Goal: Task Accomplishment & Management: Use online tool/utility

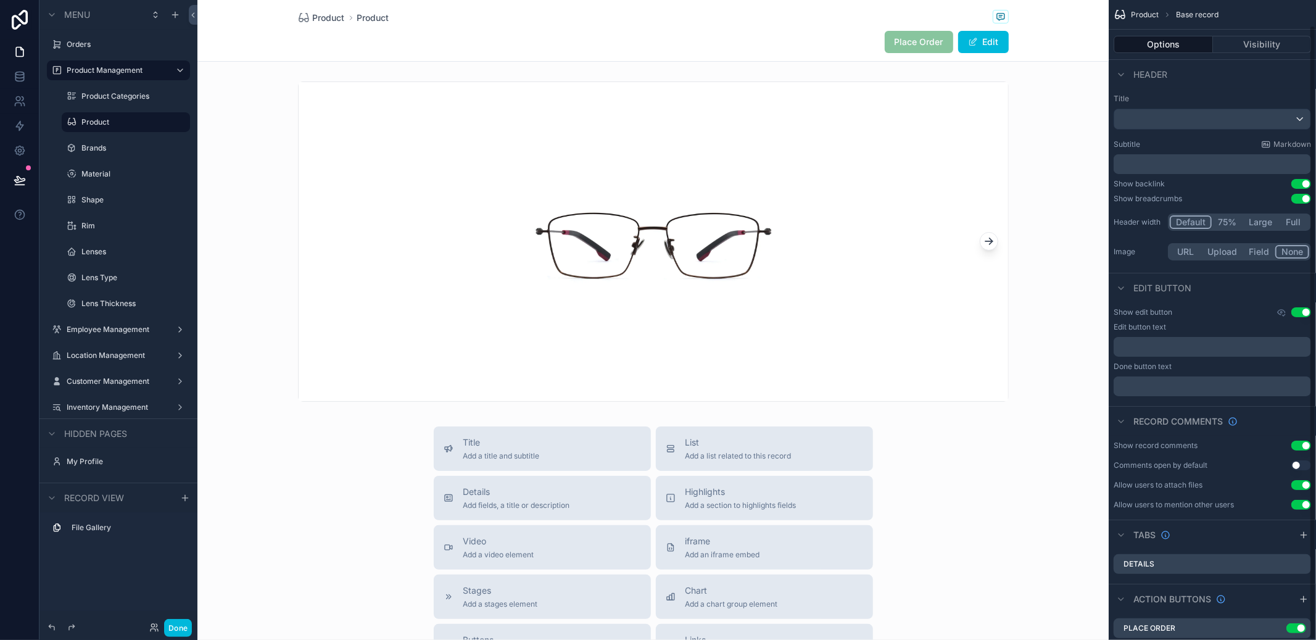
scroll to position [27, 0]
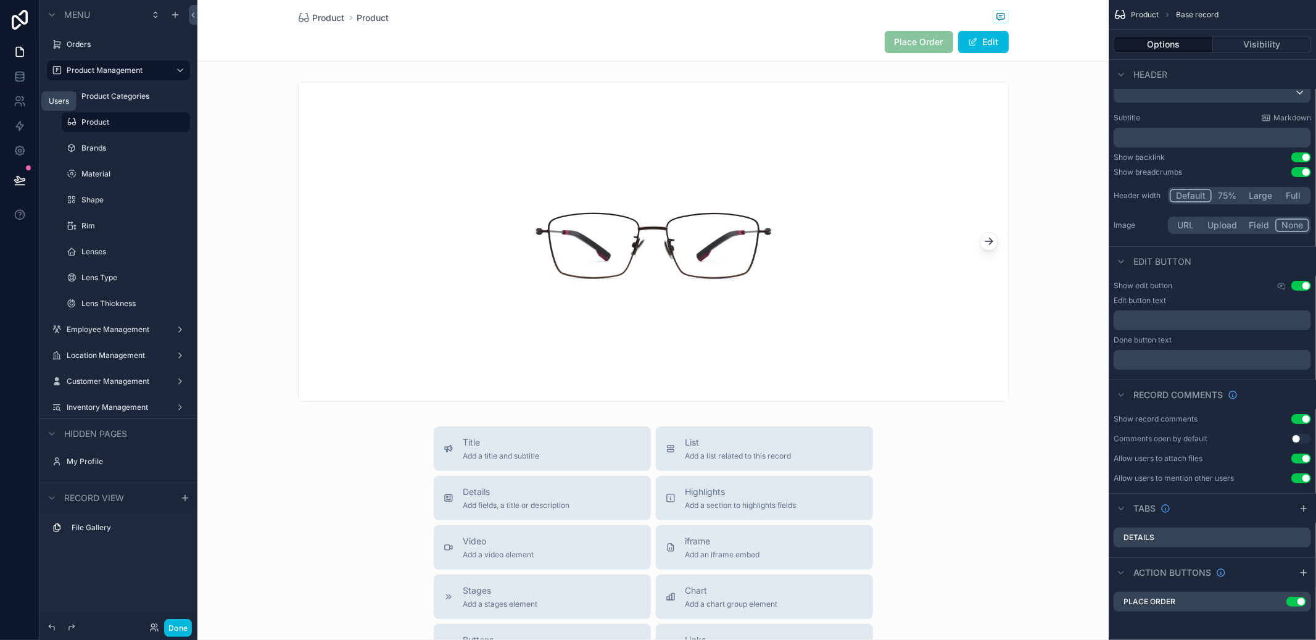
click at [20, 89] on link at bounding box center [19, 101] width 39 height 25
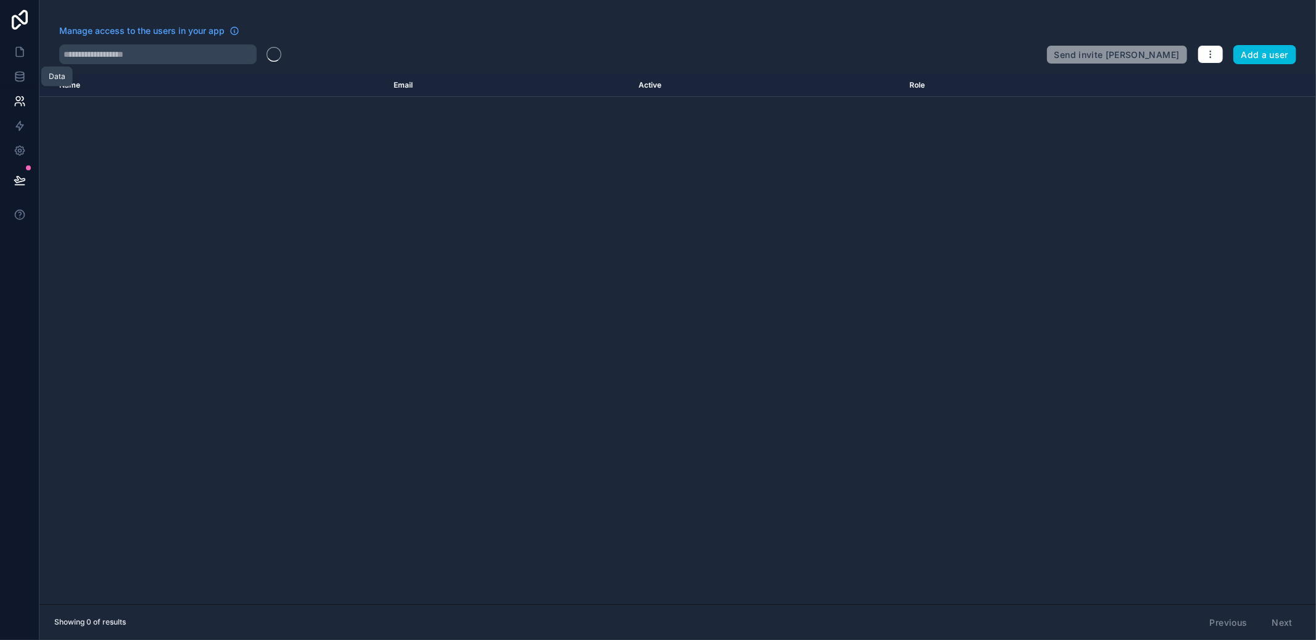
click at [22, 78] on icon at bounding box center [20, 76] width 12 height 12
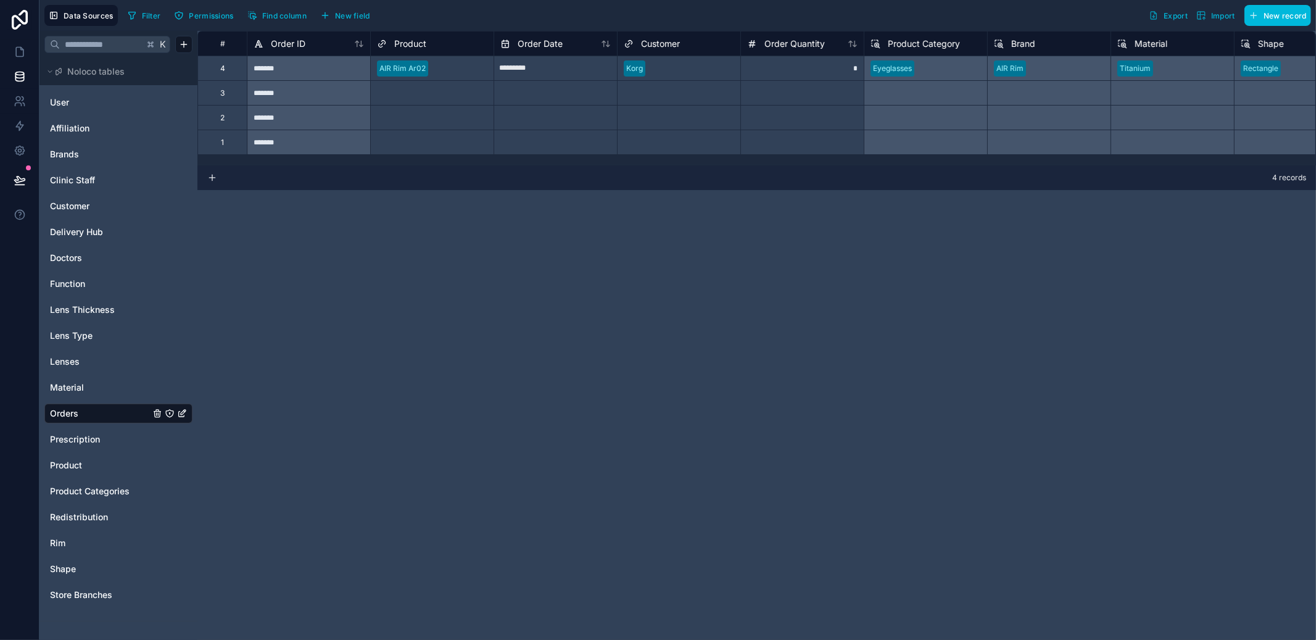
click at [357, 17] on span "New field" at bounding box center [352, 15] width 35 height 9
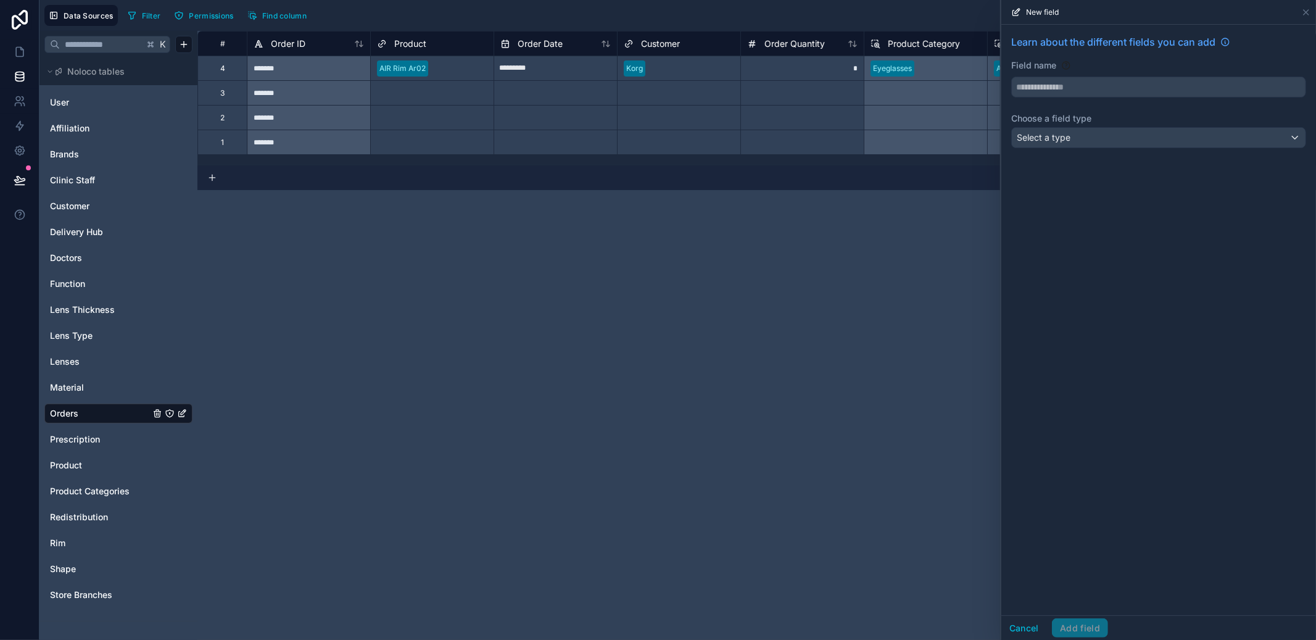
click at [1135, 151] on div "Learn about the different fields you can add Field name Choose a field type Sel…" at bounding box center [1159, 94] width 315 height 138
click at [1136, 138] on div "Select a type" at bounding box center [1159, 138] width 294 height 20
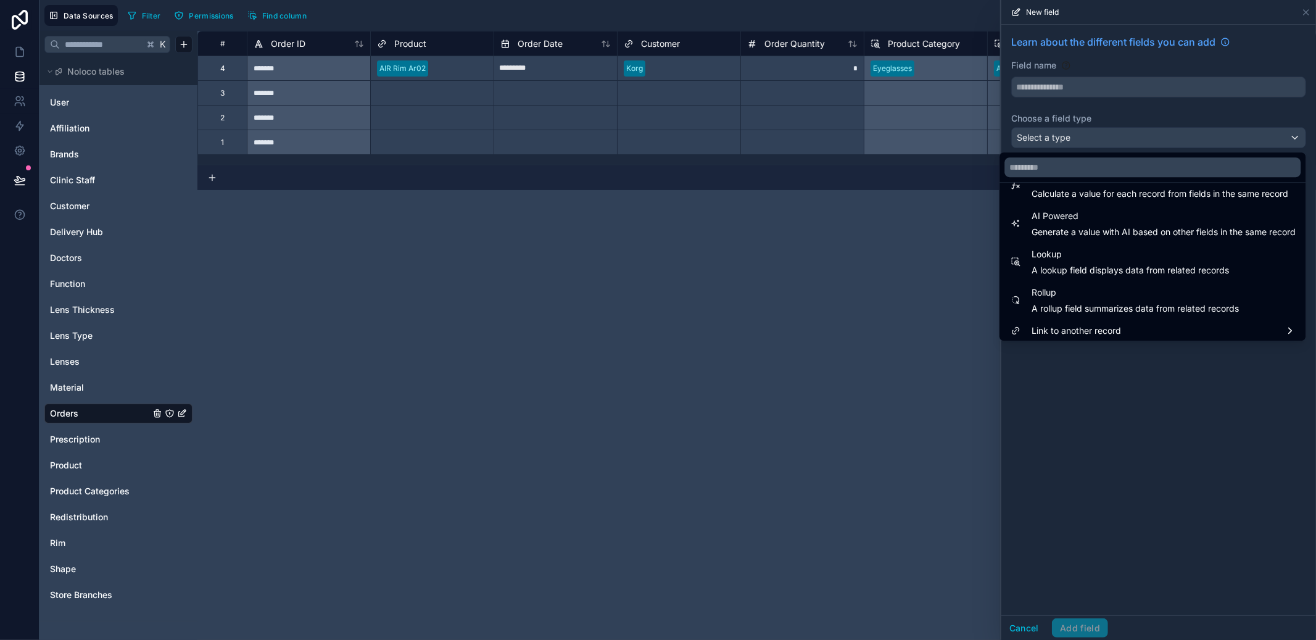
scroll to position [358, 0]
click at [1079, 328] on span "Link to another record" at bounding box center [1076, 327] width 89 height 15
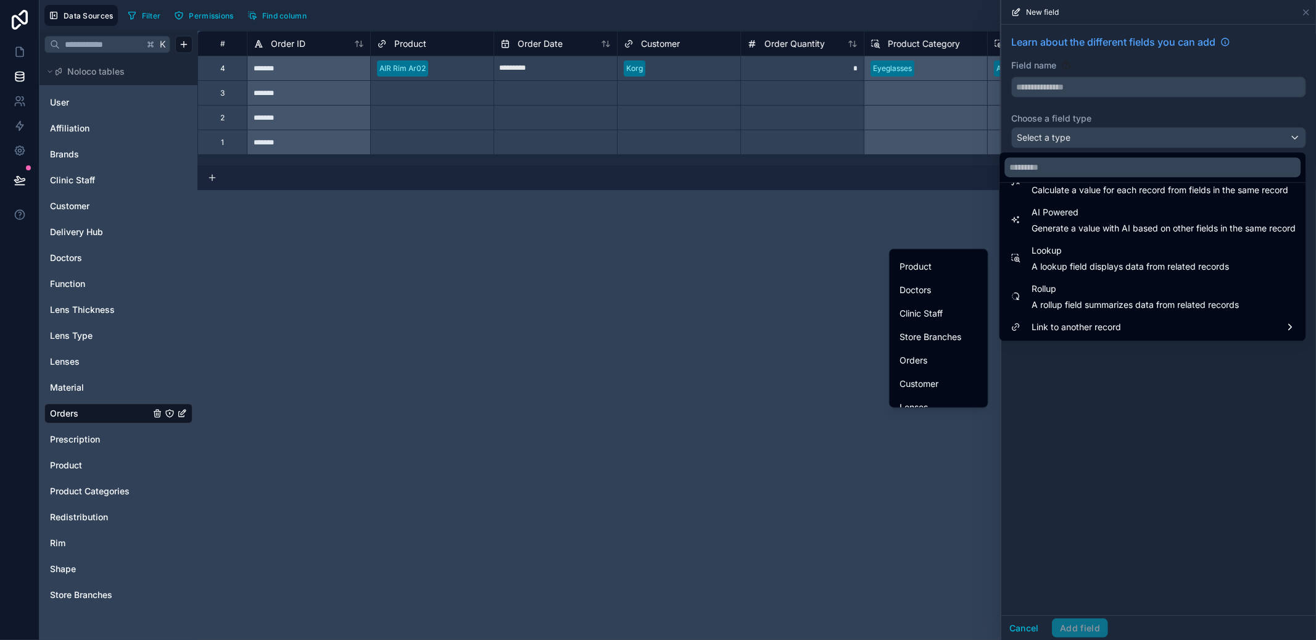
scroll to position [186, 0]
click at [920, 315] on div "Store Branches" at bounding box center [938, 307] width 93 height 22
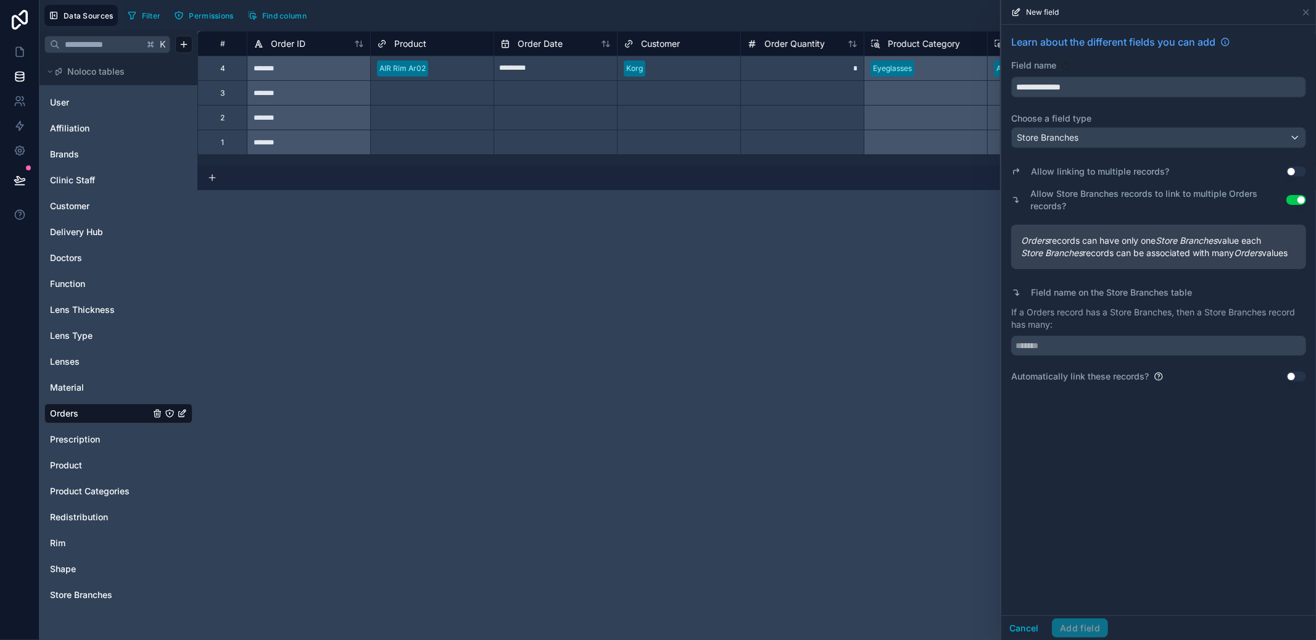
drag, startPoint x: 1107, startPoint y: 89, endPoint x: 882, endPoint y: 89, distance: 225.3
click at [882, 89] on div "**********" at bounding box center [677, 320] width 1277 height 640
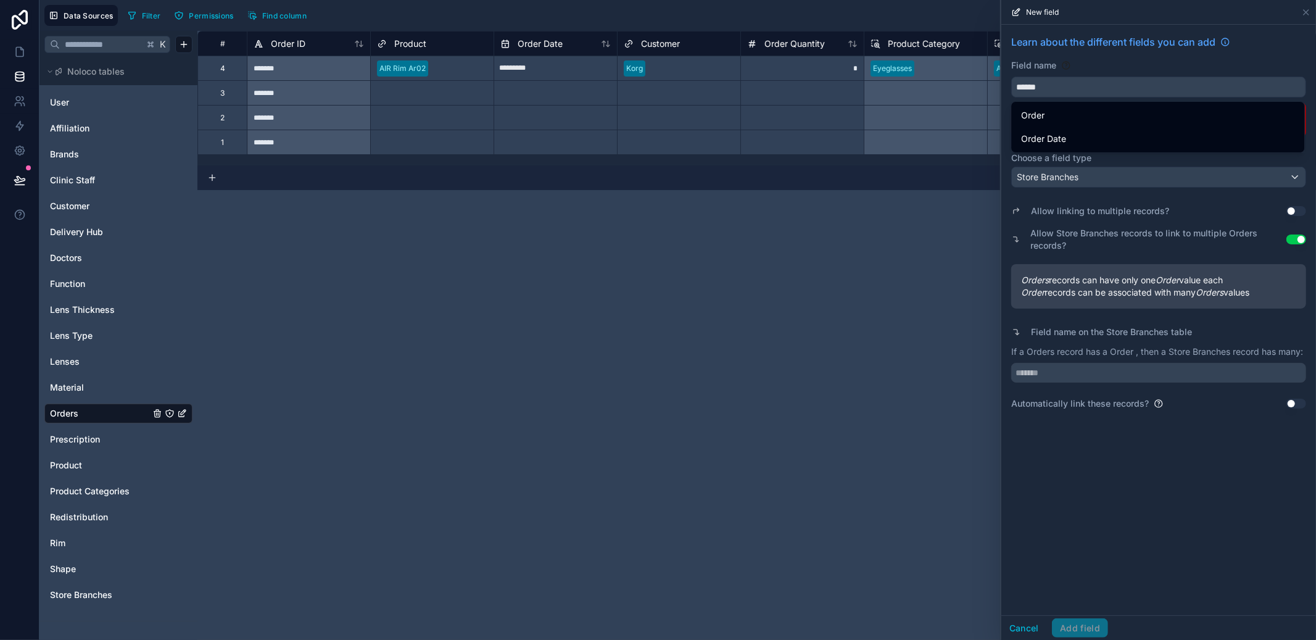
click at [1012, 77] on button "*****" at bounding box center [1159, 87] width 295 height 21
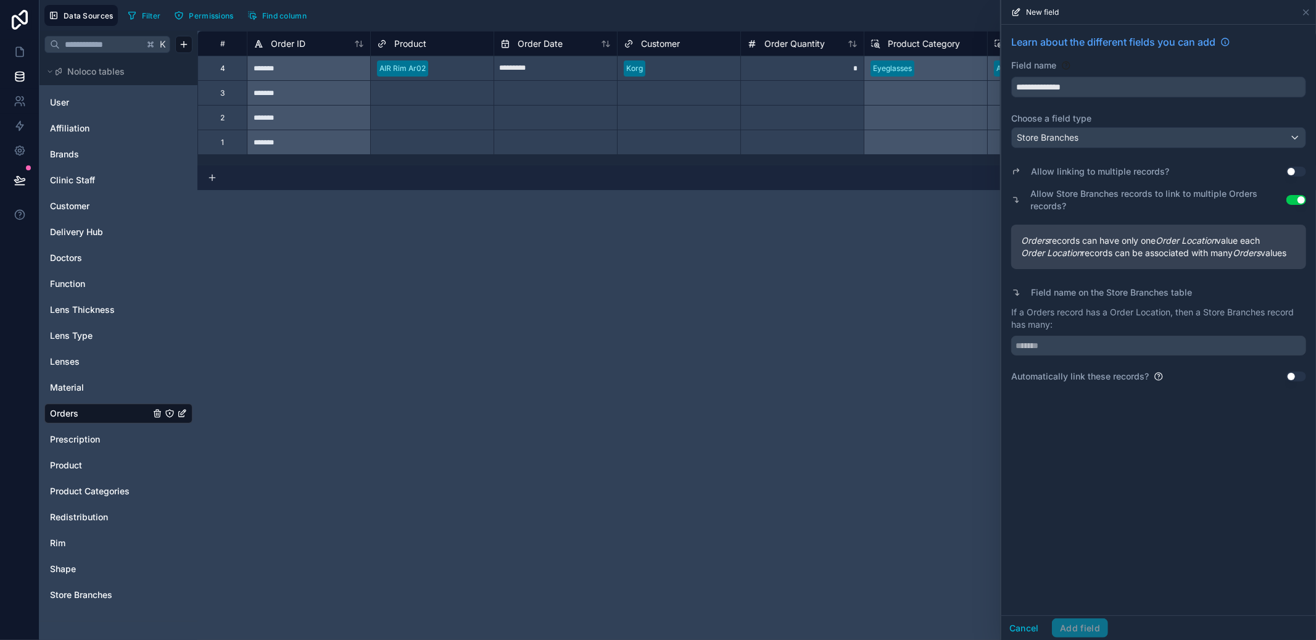
drag, startPoint x: 1004, startPoint y: 83, endPoint x: 862, endPoint y: 92, distance: 142.8
click at [866, 92] on div "**********" at bounding box center [677, 320] width 1277 height 640
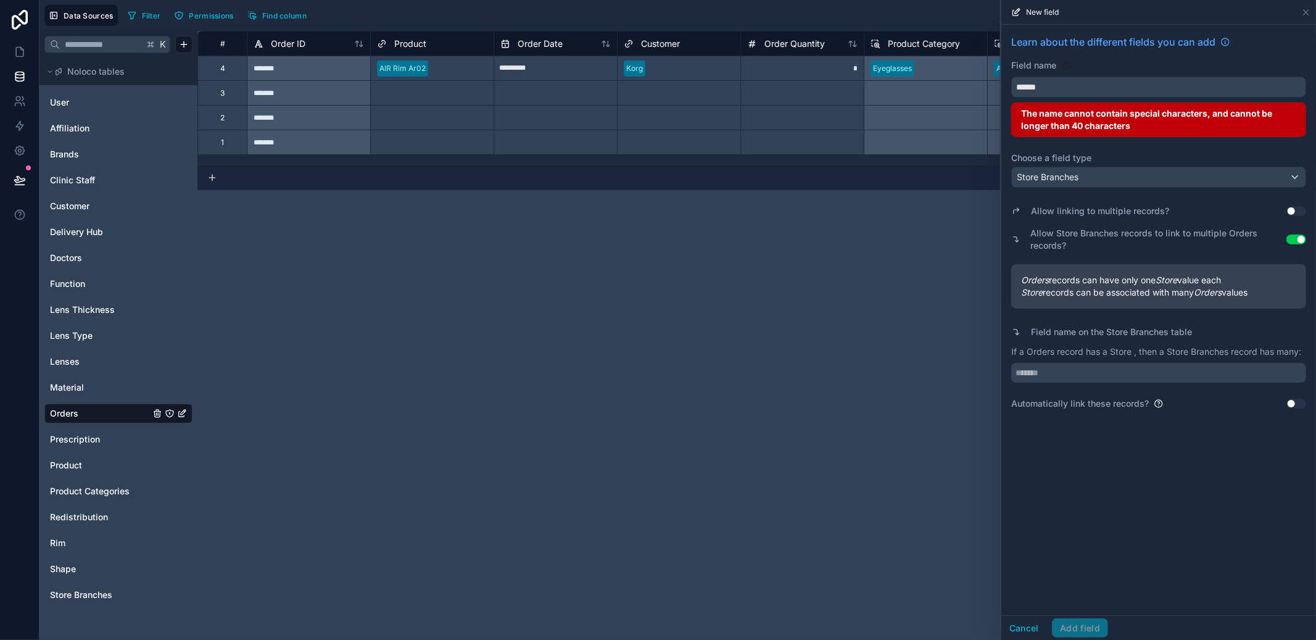
click at [1012, 77] on button "*****" at bounding box center [1159, 87] width 295 height 21
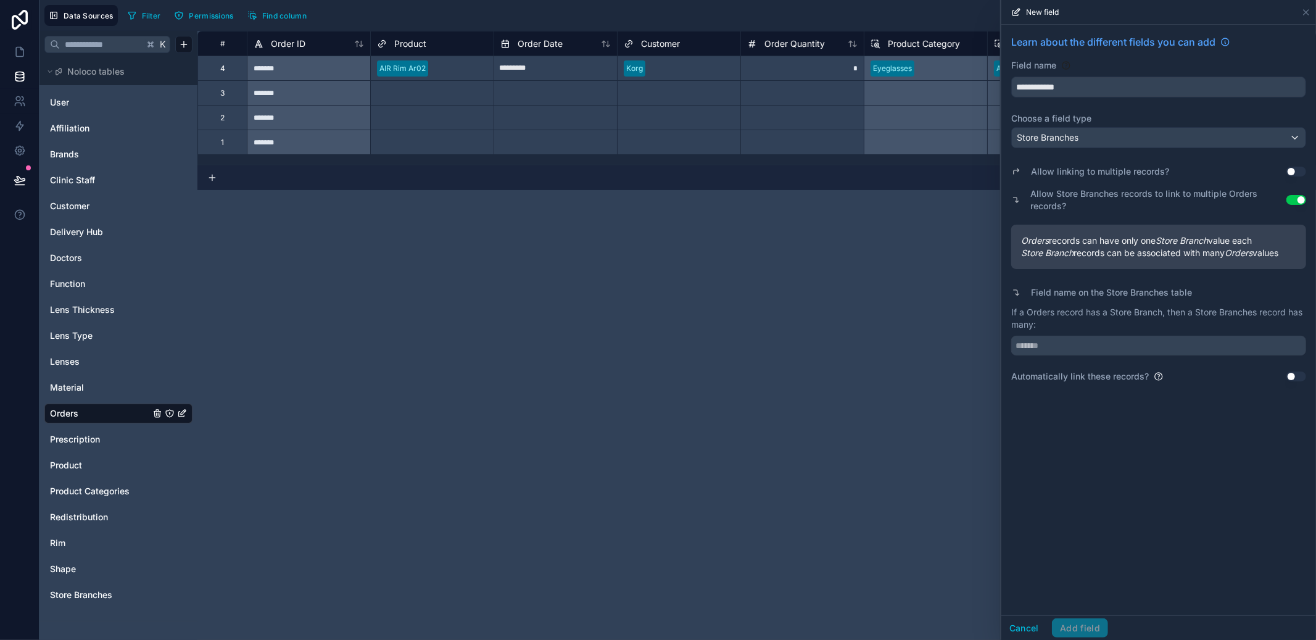
type input "**********"
click at [1157, 344] on input "text" at bounding box center [1159, 346] width 295 height 20
type input "******"
click at [1068, 620] on button "Add field" at bounding box center [1080, 628] width 56 height 20
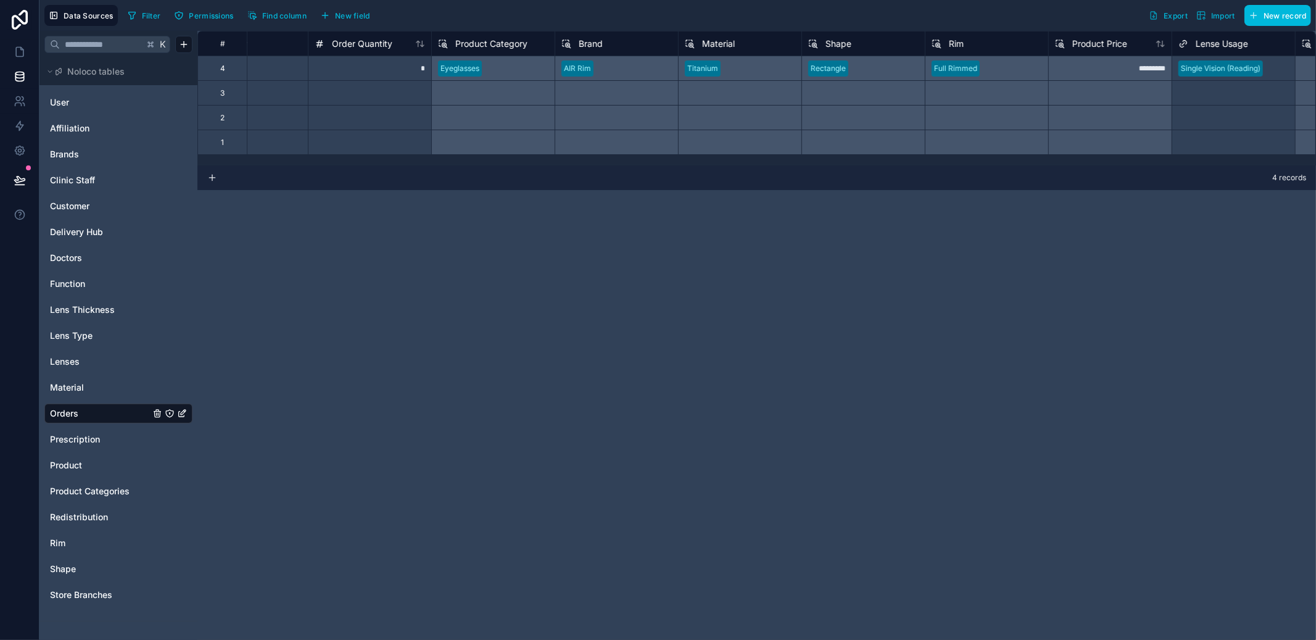
scroll to position [0, 723]
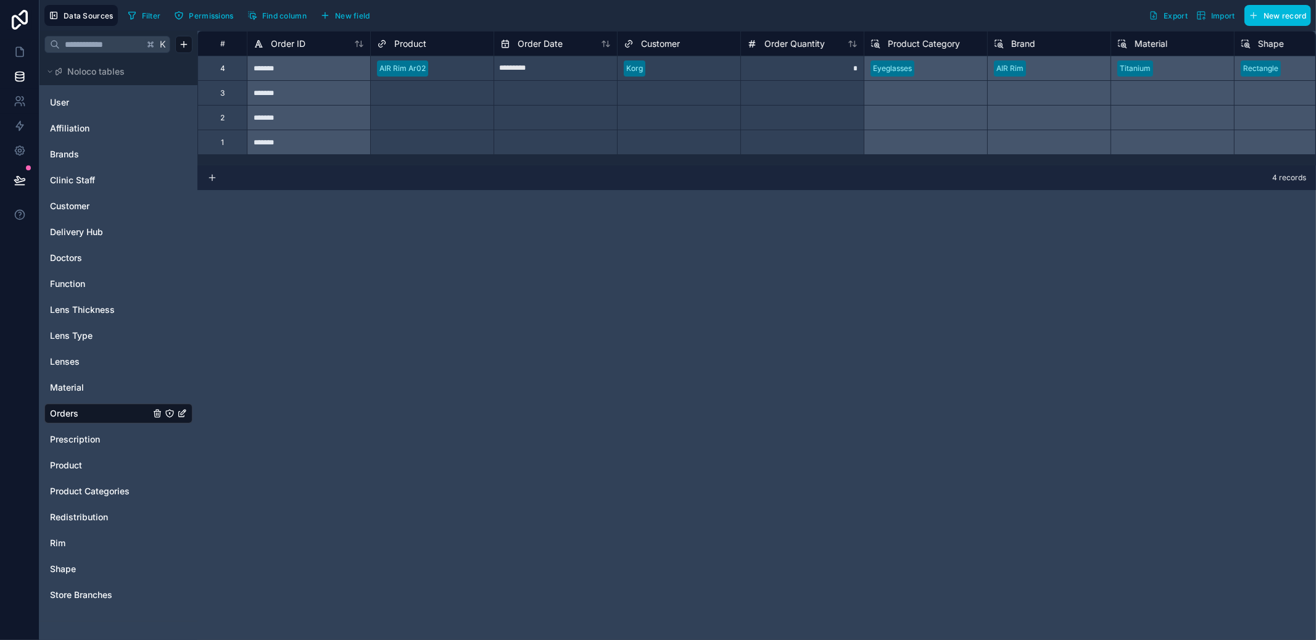
drag, startPoint x: 589, startPoint y: 162, endPoint x: 1053, endPoint y: 164, distance: 464.7
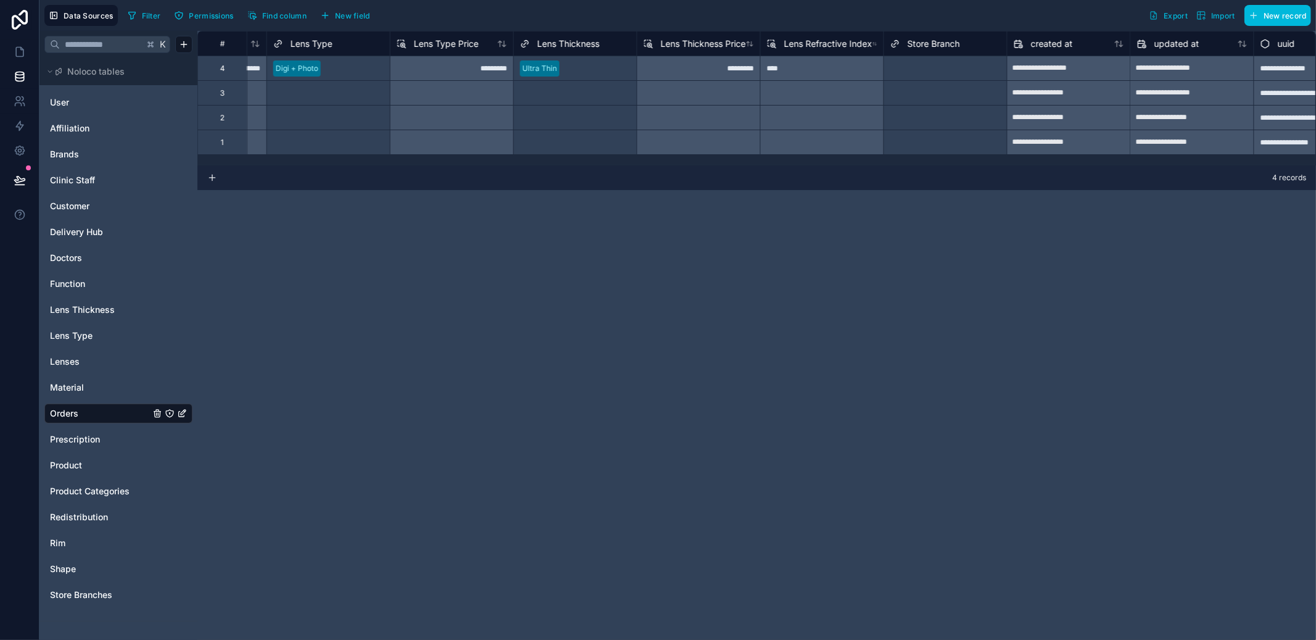
scroll to position [0, 1589]
click at [903, 64] on div "Select a Store Branch" at bounding box center [925, 69] width 77 height 10
click at [902, 64] on div "Select a Store Branch" at bounding box center [925, 69] width 77 height 10
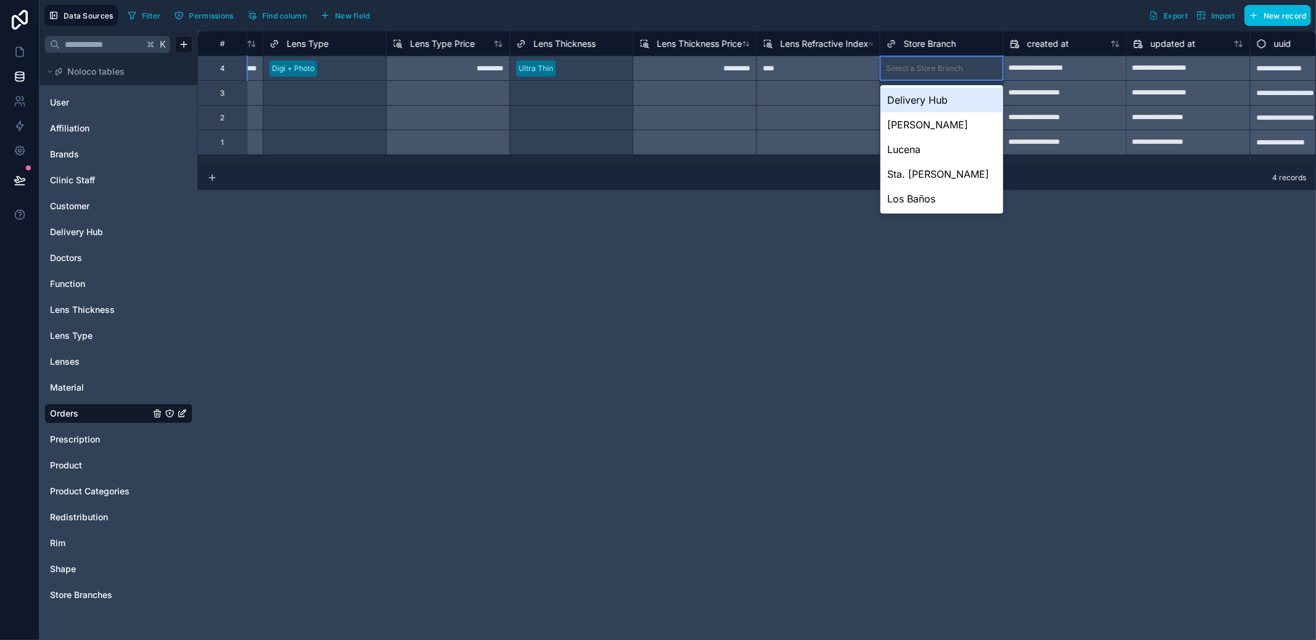
click at [760, 260] on div "**********" at bounding box center [756, 335] width 1119 height 609
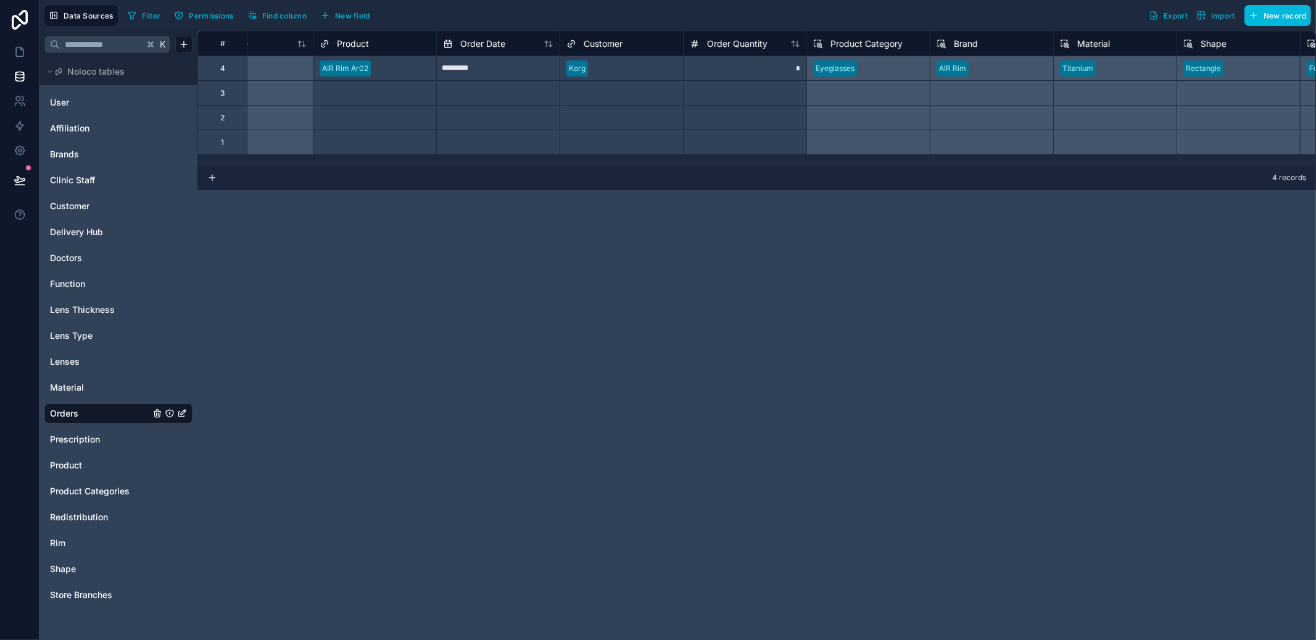
scroll to position [0, 0]
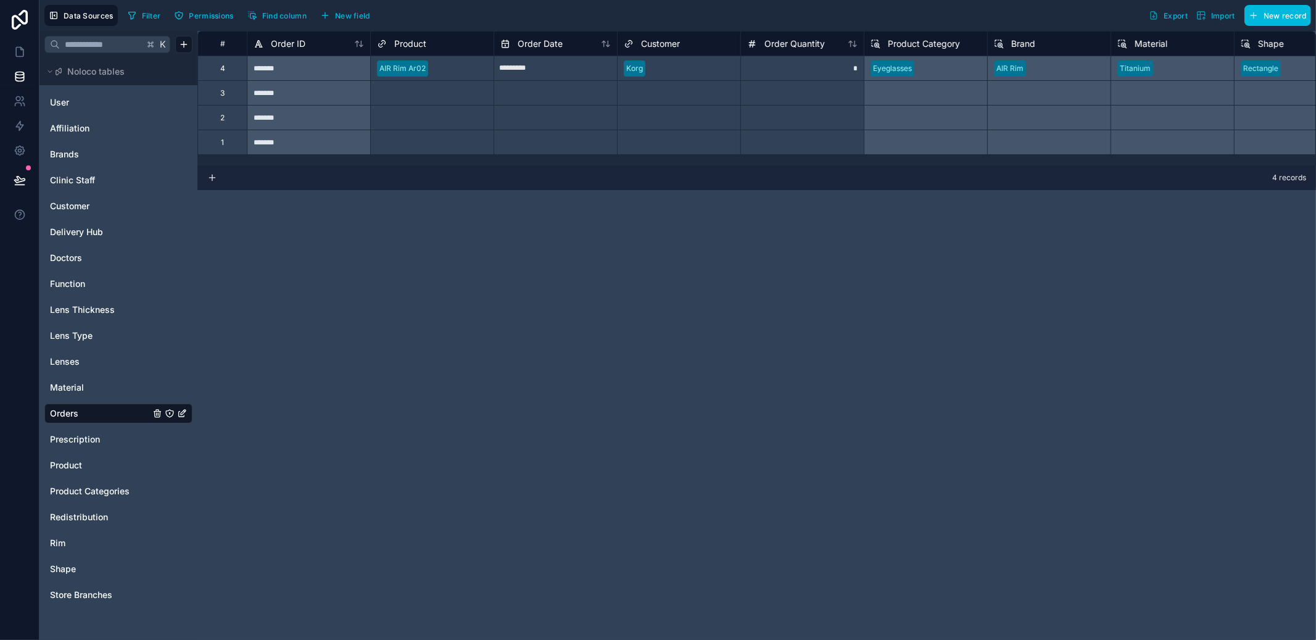
click at [78, 511] on span "Redistribution" at bounding box center [79, 517] width 58 height 12
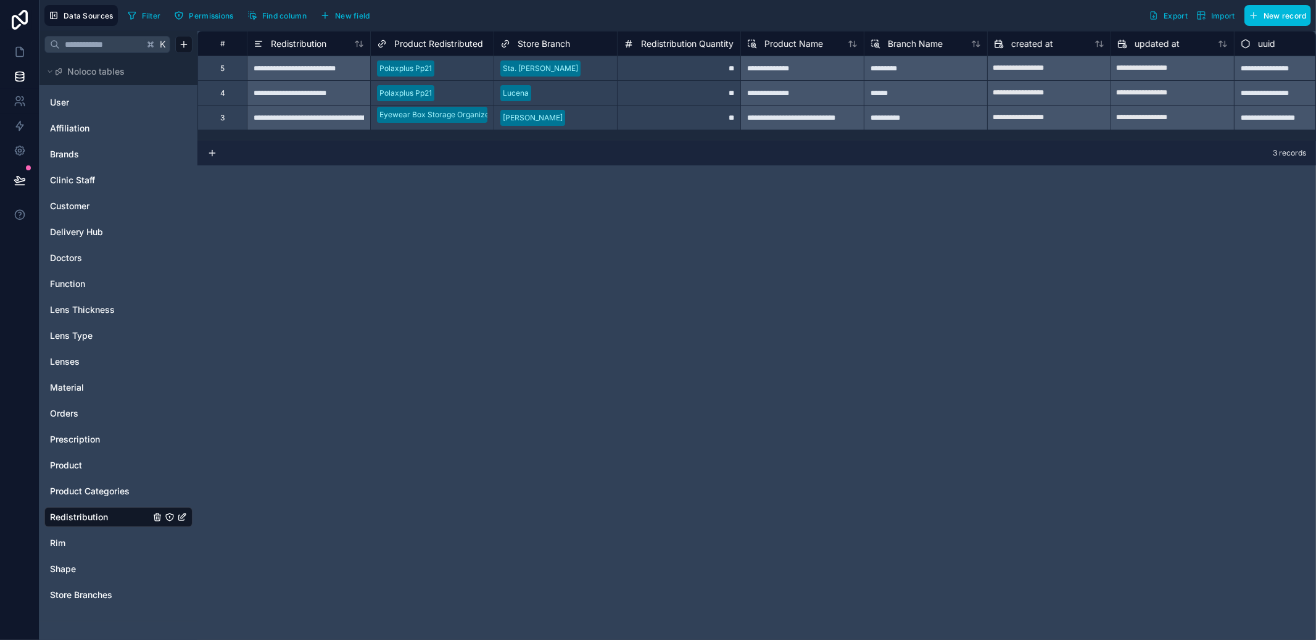
click at [57, 468] on span "Product" at bounding box center [66, 465] width 32 height 12
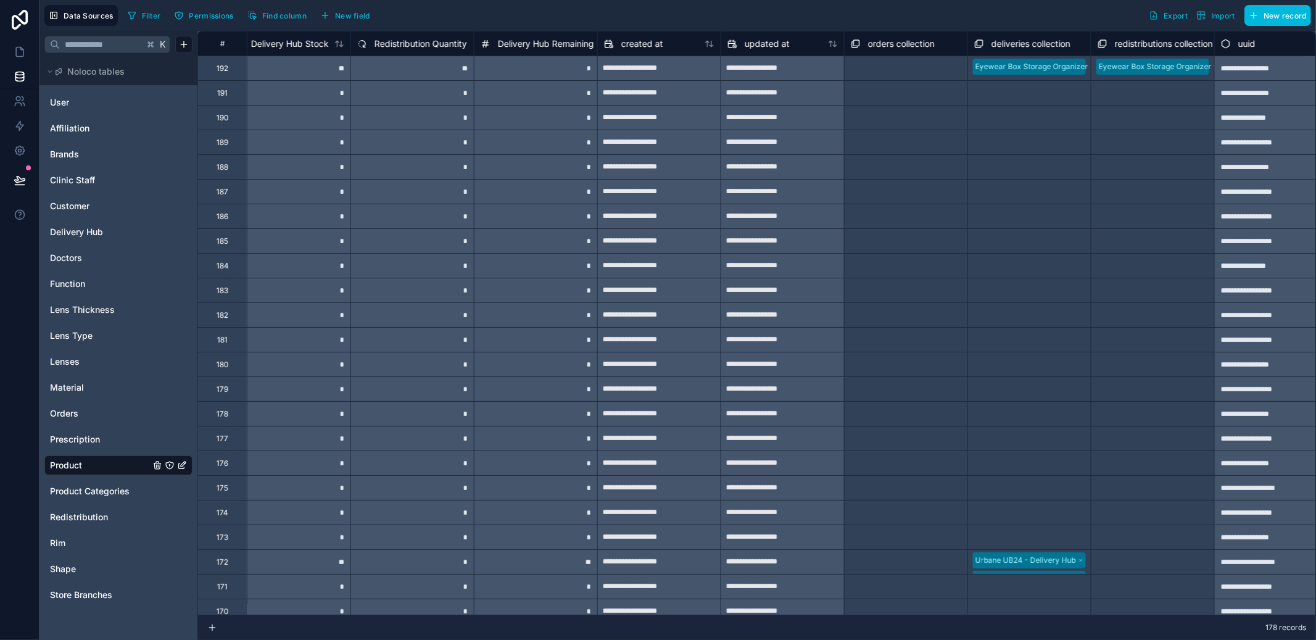
scroll to position [0, 1261]
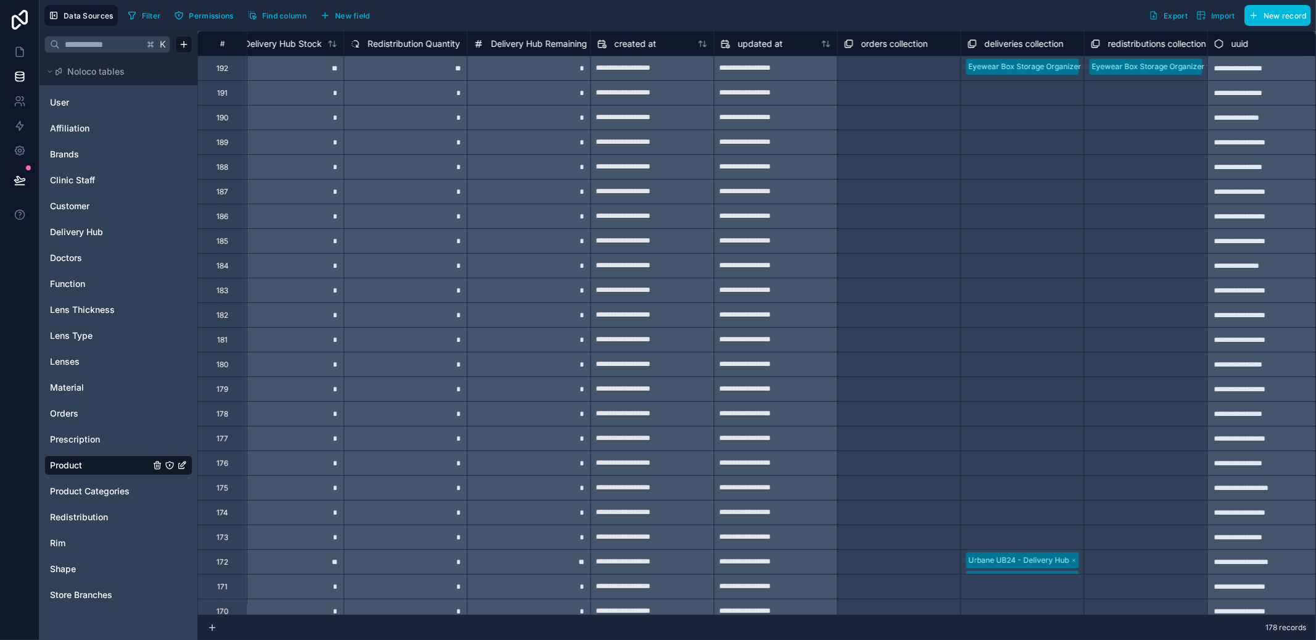
click at [339, 26] on div "Filter Permissions Find column New field" at bounding box center [251, 15] width 257 height 21
click at [342, 23] on button "New field" at bounding box center [345, 15] width 59 height 19
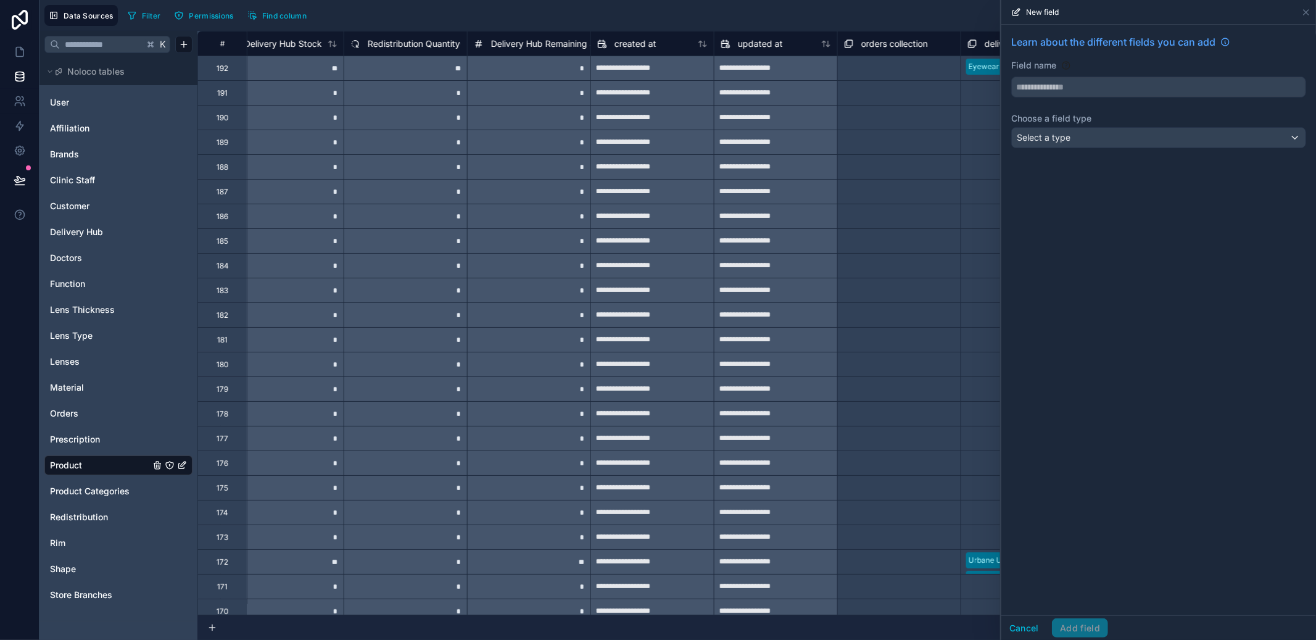
click at [1305, 6] on div "New field" at bounding box center [1159, 12] width 305 height 24
click at [1307, 10] on icon at bounding box center [1307, 12] width 10 height 10
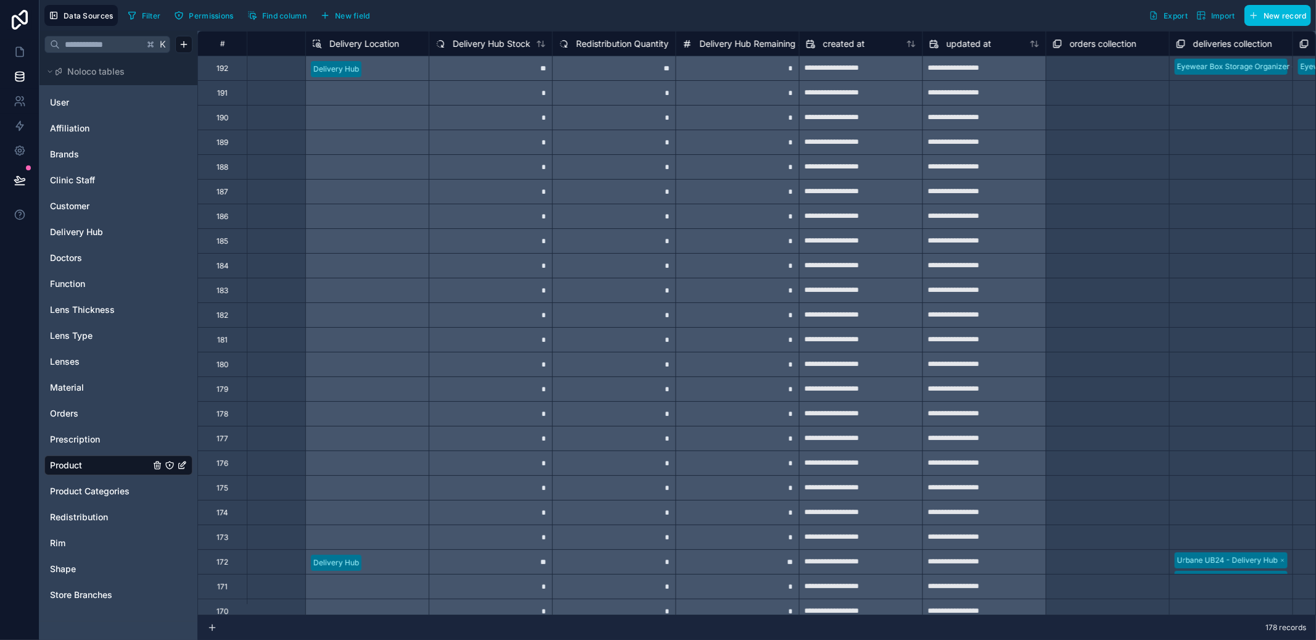
scroll to position [0, 997]
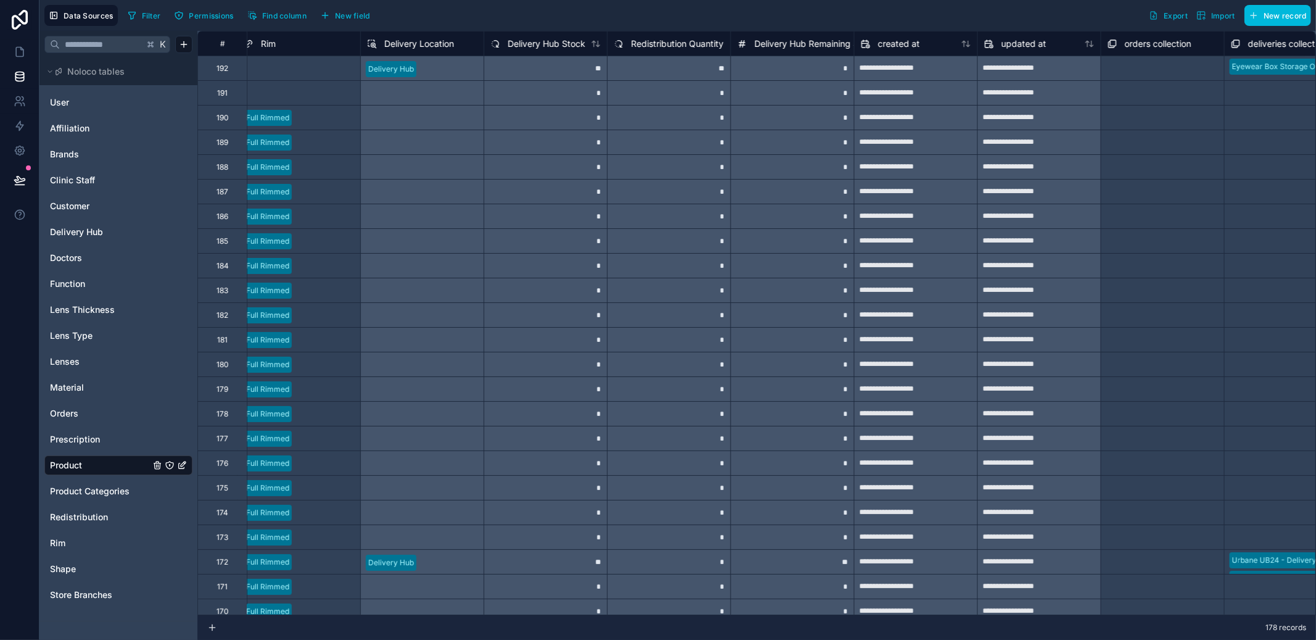
click at [428, 44] on span "Delivery Location" at bounding box center [419, 44] width 70 height 12
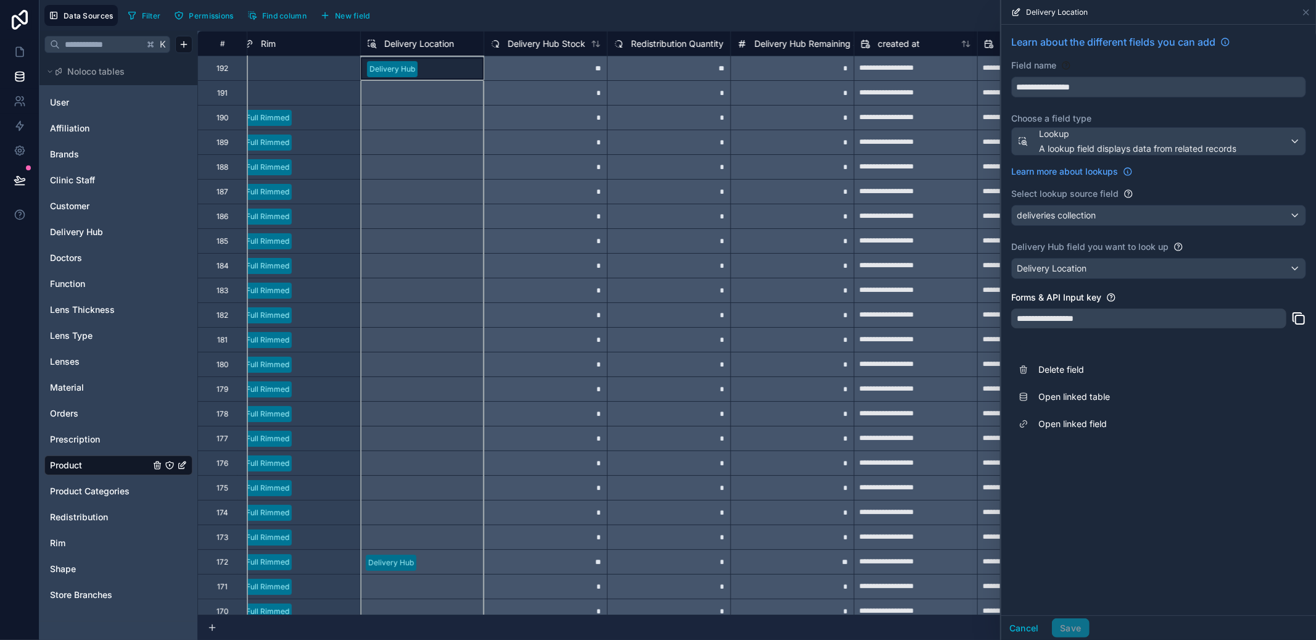
click at [1312, 12] on div "Delivery Location" at bounding box center [1159, 12] width 315 height 25
click at [1309, 12] on icon at bounding box center [1307, 12] width 10 height 10
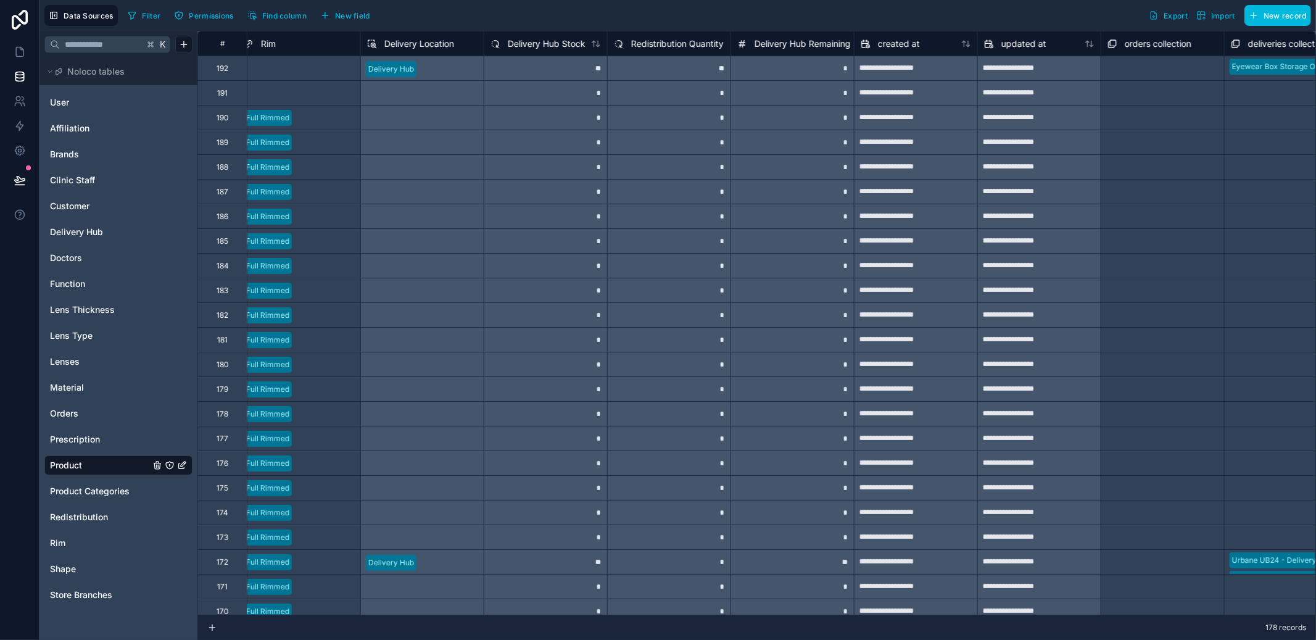
click at [362, 18] on span "New field" at bounding box center [352, 15] width 35 height 9
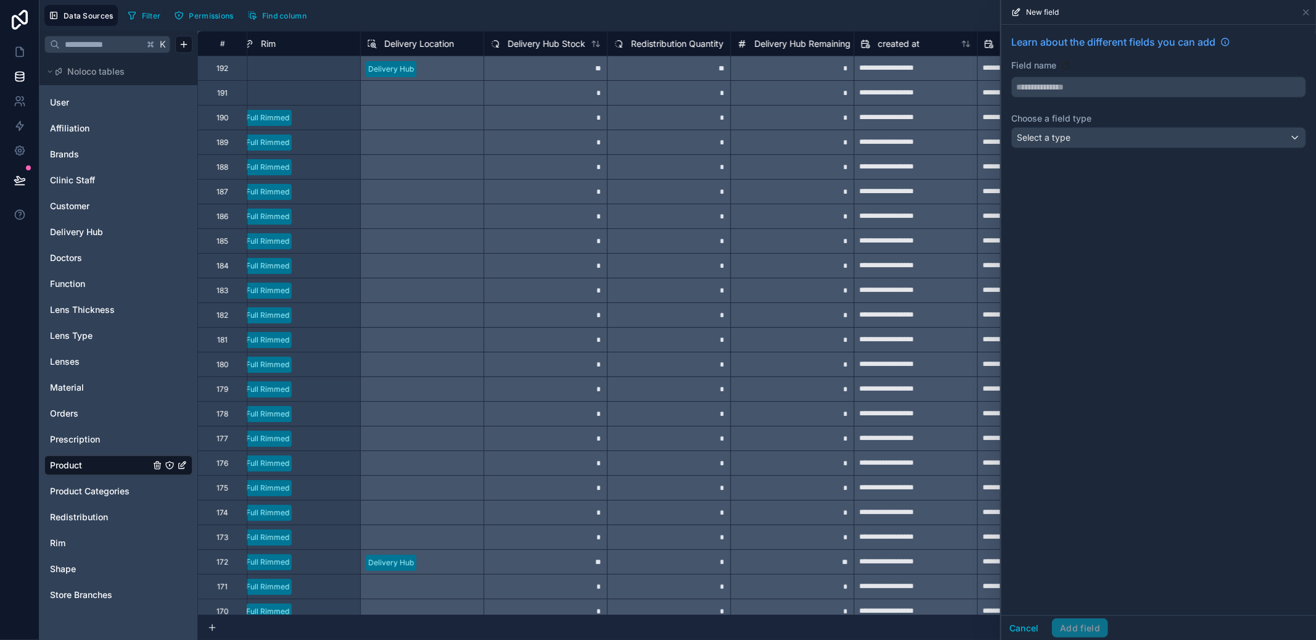
click at [1070, 151] on div "Learn about the different fields you can add Field name Choose a field type Sel…" at bounding box center [1159, 94] width 315 height 138
click at [1071, 147] on div "Select a type" at bounding box center [1159, 138] width 294 height 20
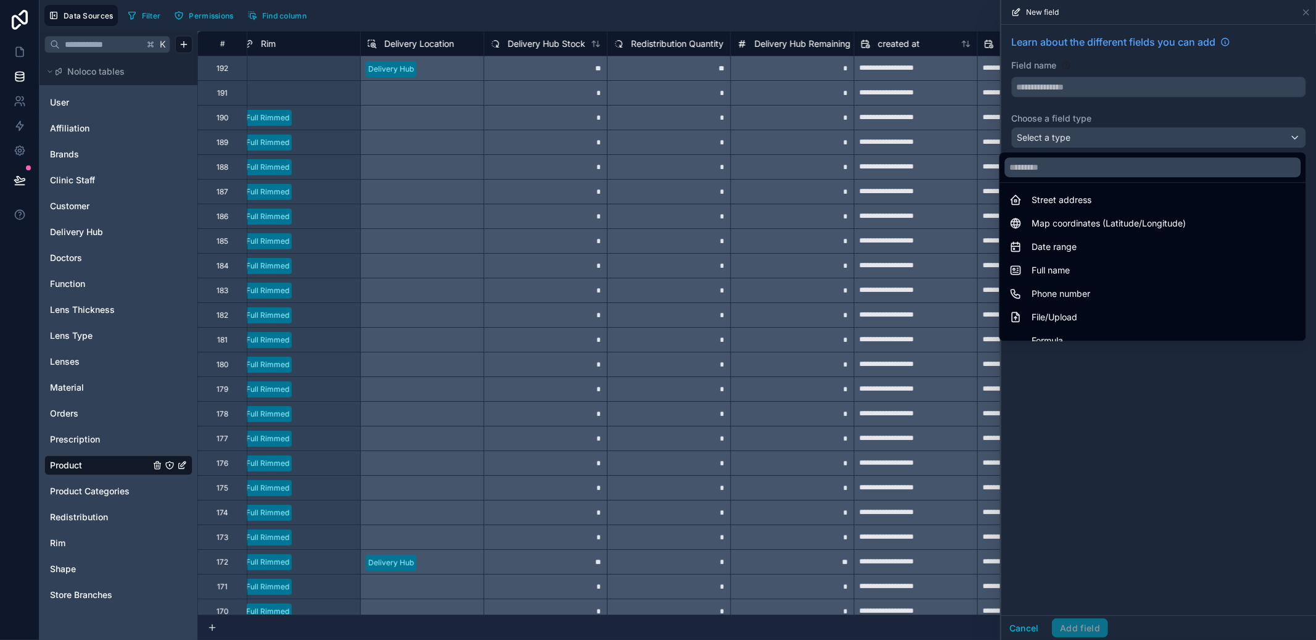
scroll to position [358, 0]
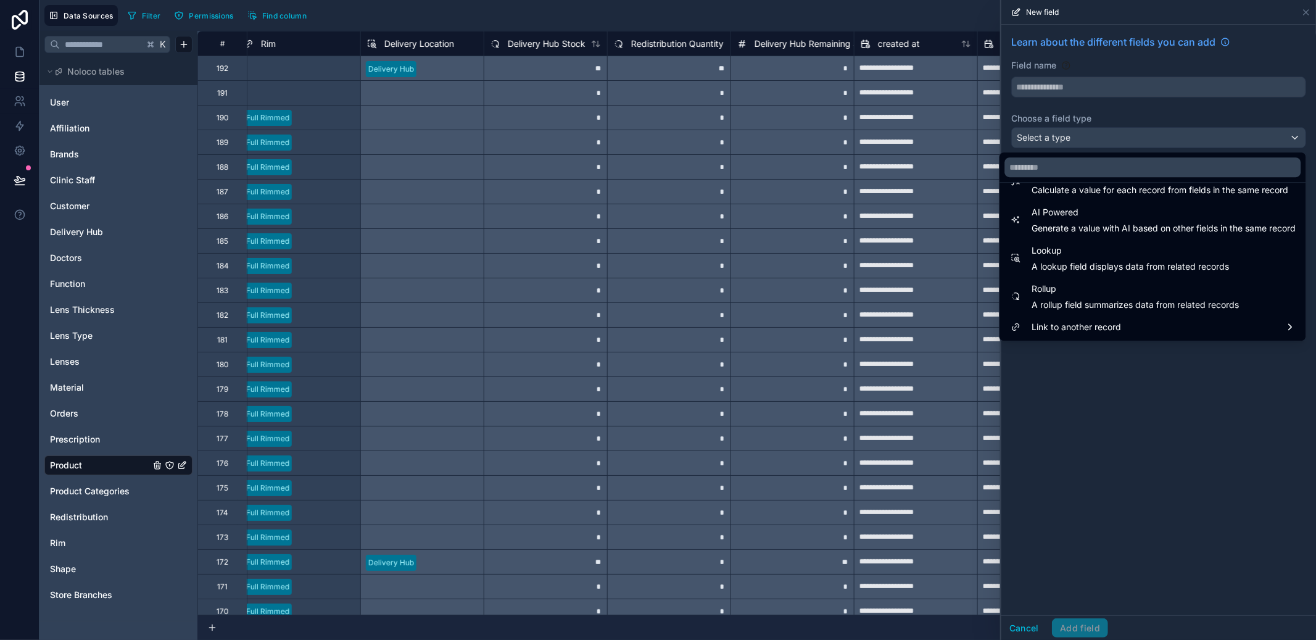
click at [1111, 323] on div "Link to another record" at bounding box center [1153, 327] width 286 height 15
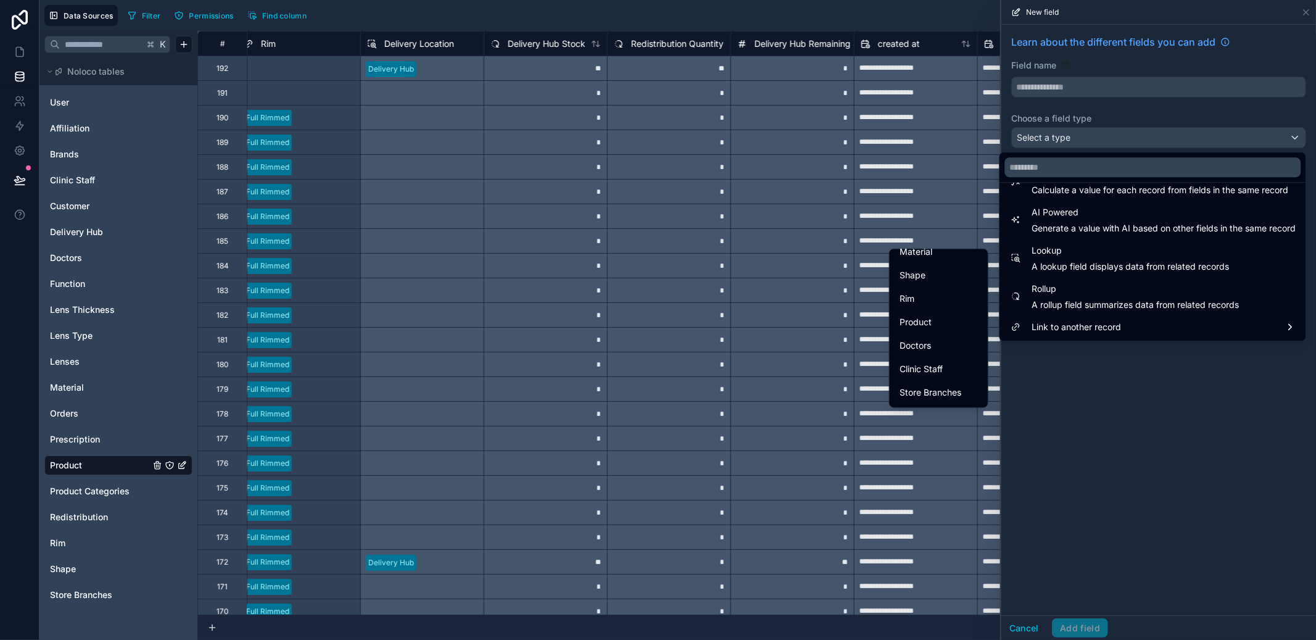
scroll to position [332, 0]
click at [932, 390] on span "Redistribution" at bounding box center [928, 395] width 56 height 15
type input "**********"
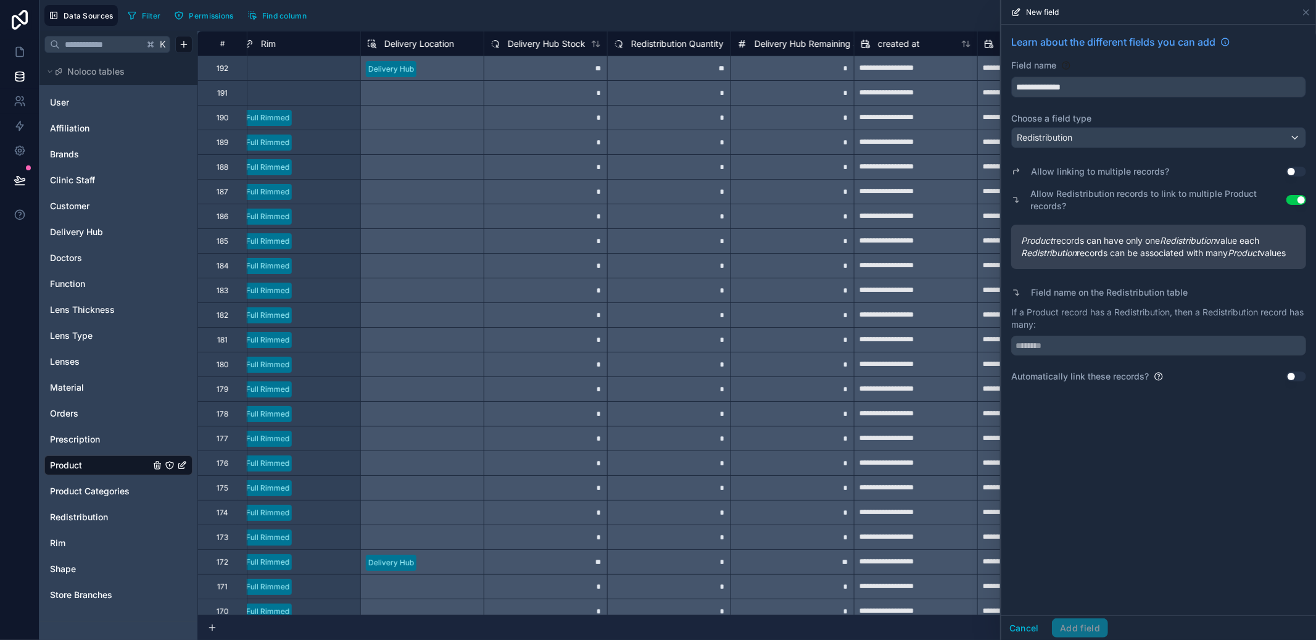
click at [1078, 348] on input "text" at bounding box center [1159, 346] width 295 height 20
click at [1025, 634] on button "Cancel" at bounding box center [1025, 628] width 46 height 20
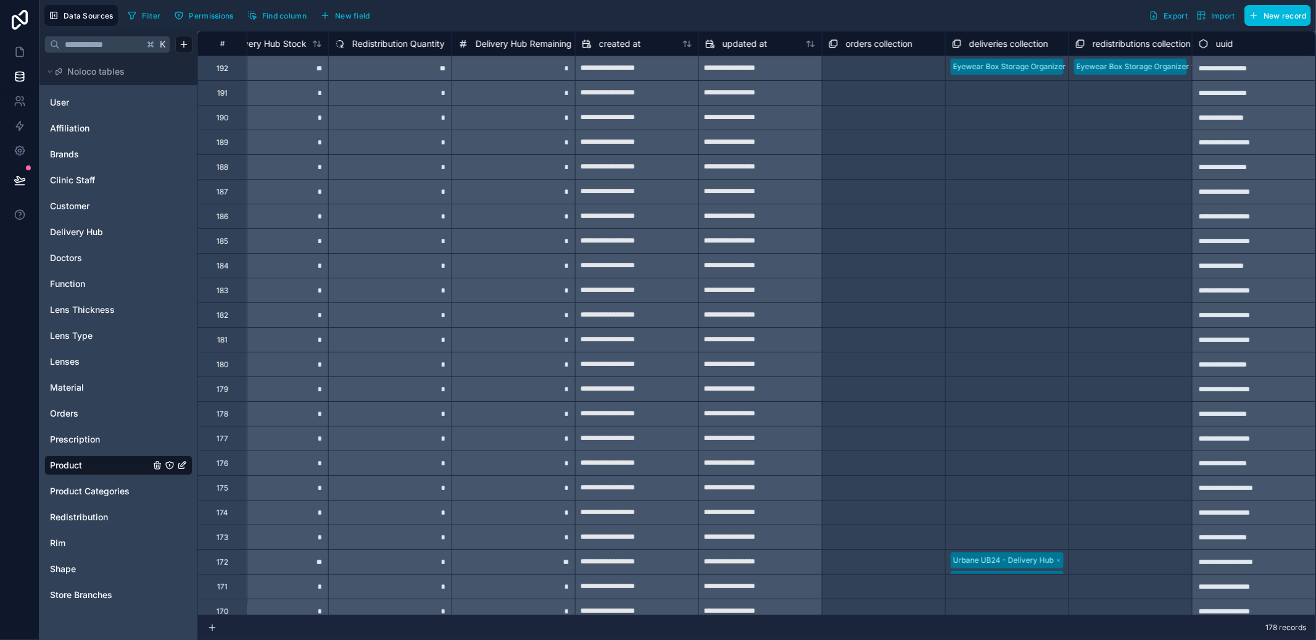
scroll to position [0, 923]
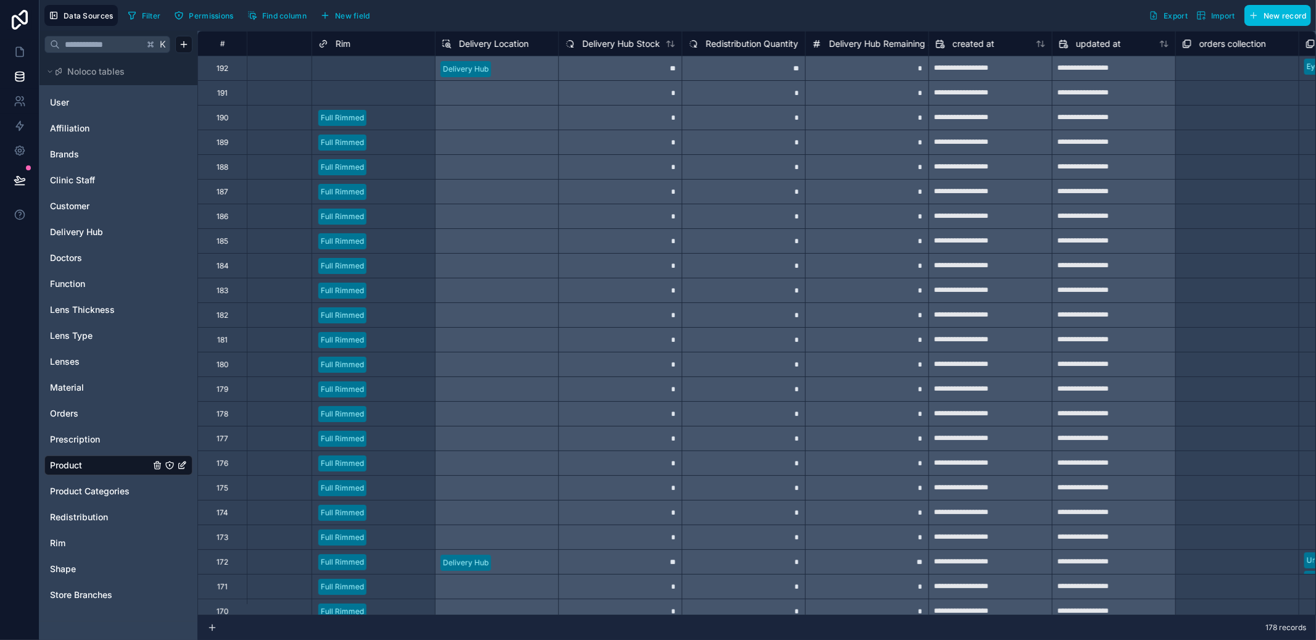
click at [352, 25] on div "Filter Permissions Find column New field" at bounding box center [251, 15] width 257 height 21
click at [352, 19] on span "New field" at bounding box center [352, 15] width 35 height 9
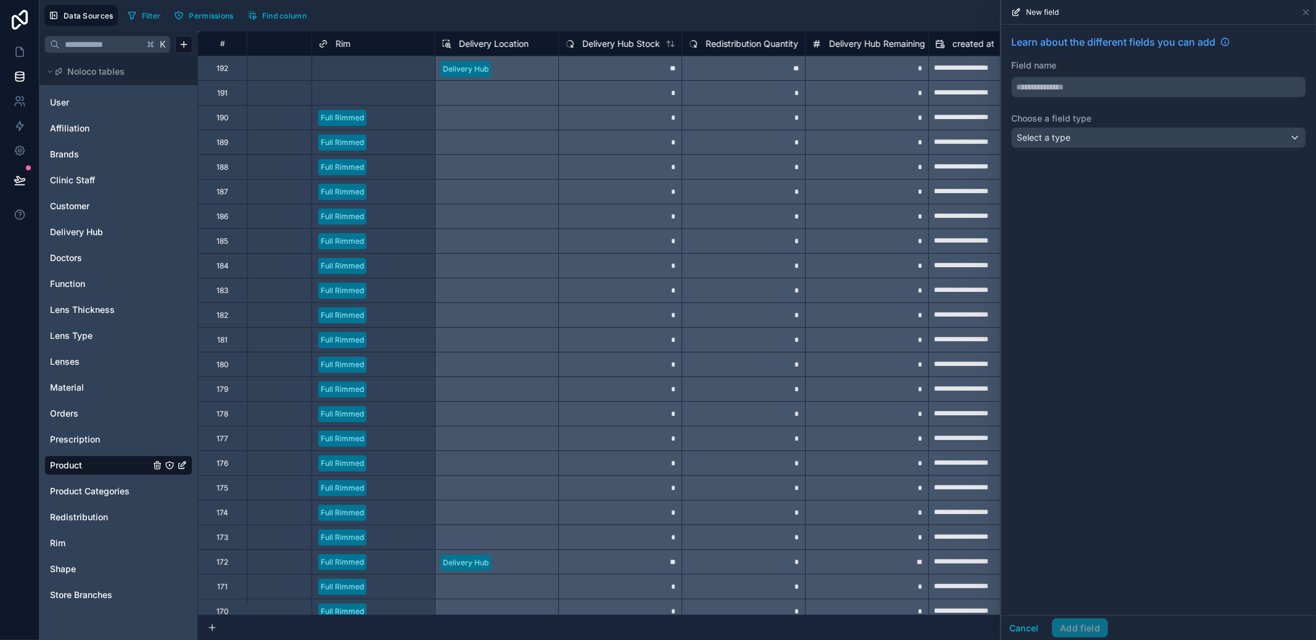
click at [1094, 130] on div "Select a type" at bounding box center [1159, 138] width 294 height 20
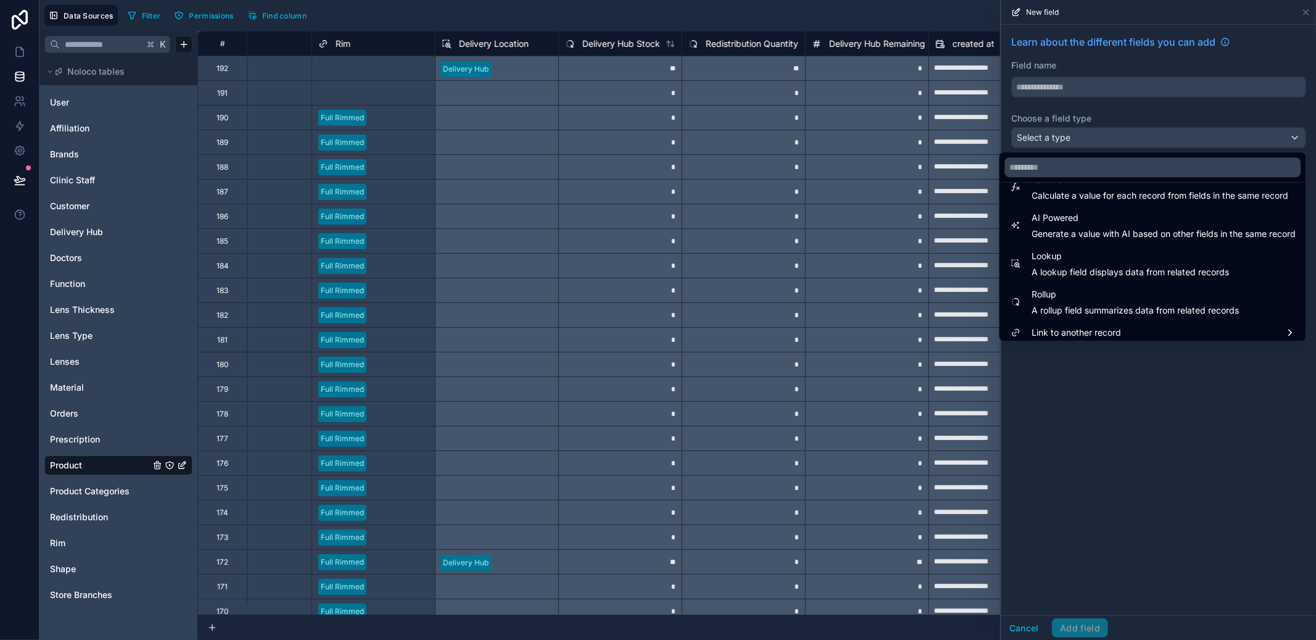
scroll to position [358, 0]
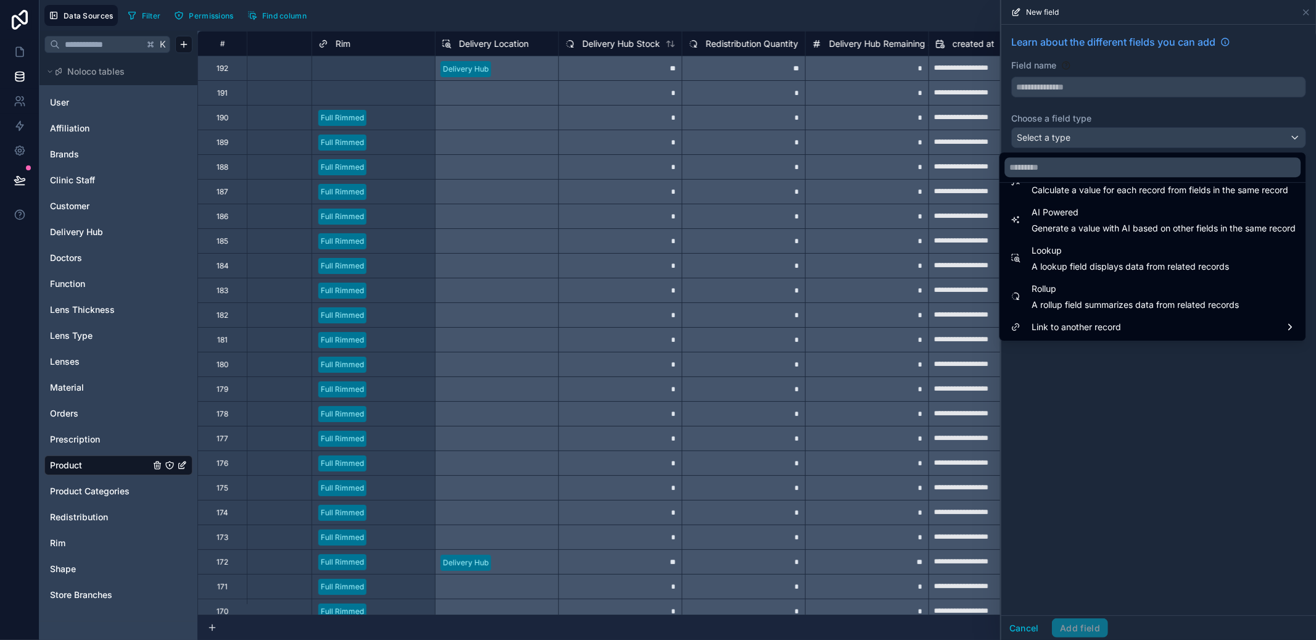
click at [1115, 326] on div "Link to another record" at bounding box center [1153, 327] width 286 height 15
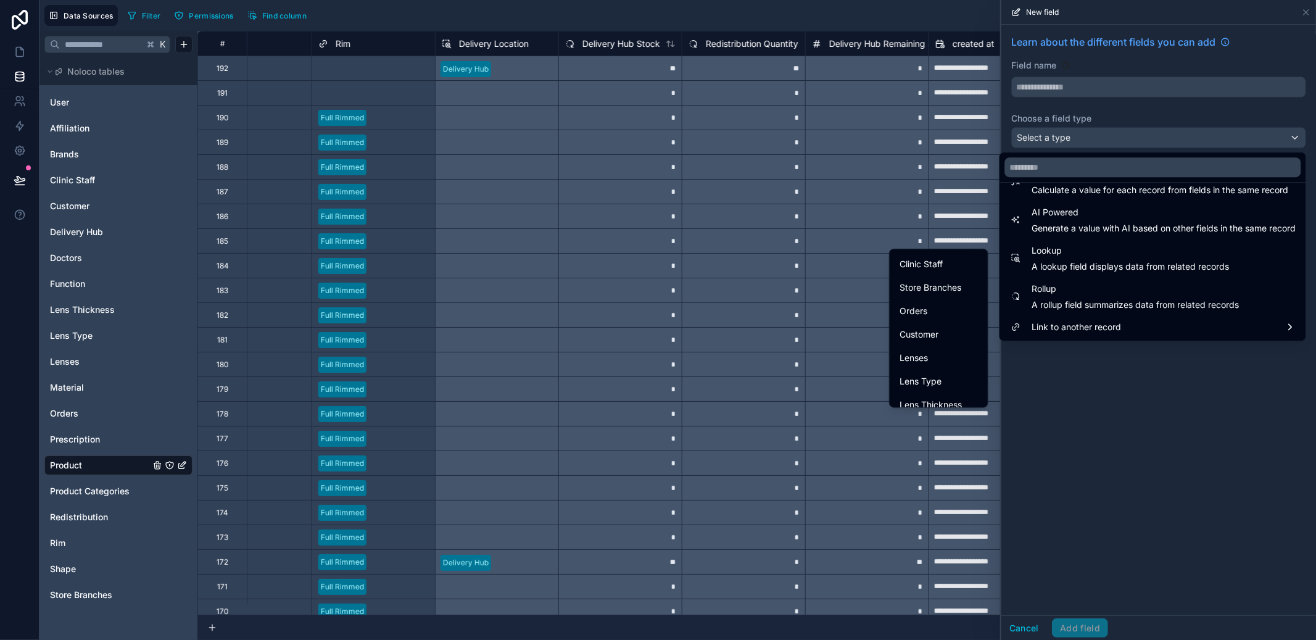
scroll to position [227, 0]
click at [930, 268] on span "Store Branches" at bounding box center [931, 265] width 62 height 15
type input "**********"
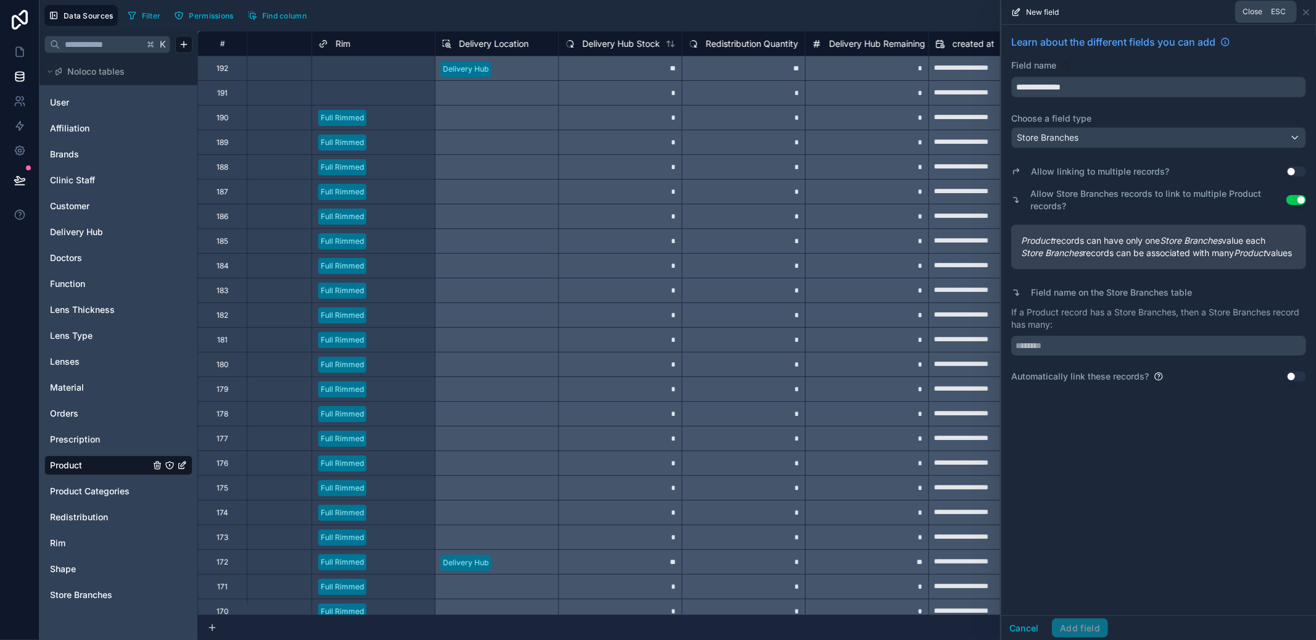
click at [1306, 9] on icon at bounding box center [1307, 12] width 10 height 10
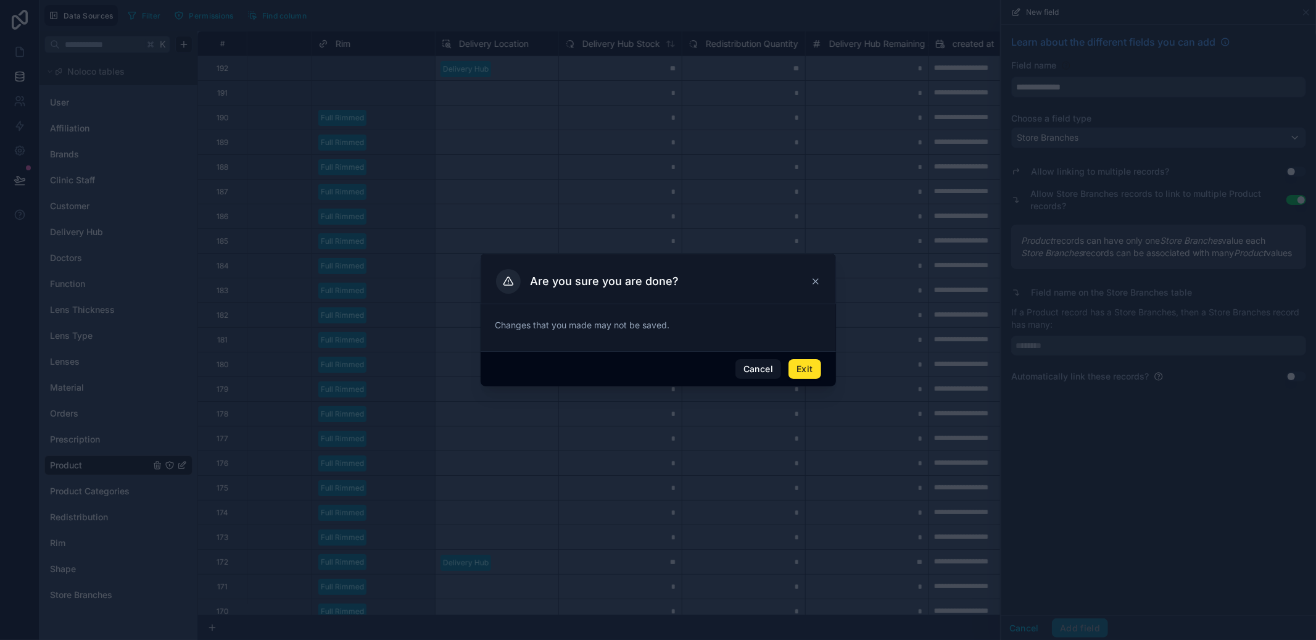
click at [820, 369] on button "Exit" at bounding box center [805, 369] width 32 height 20
